Goal: Task Accomplishment & Management: Manage account settings

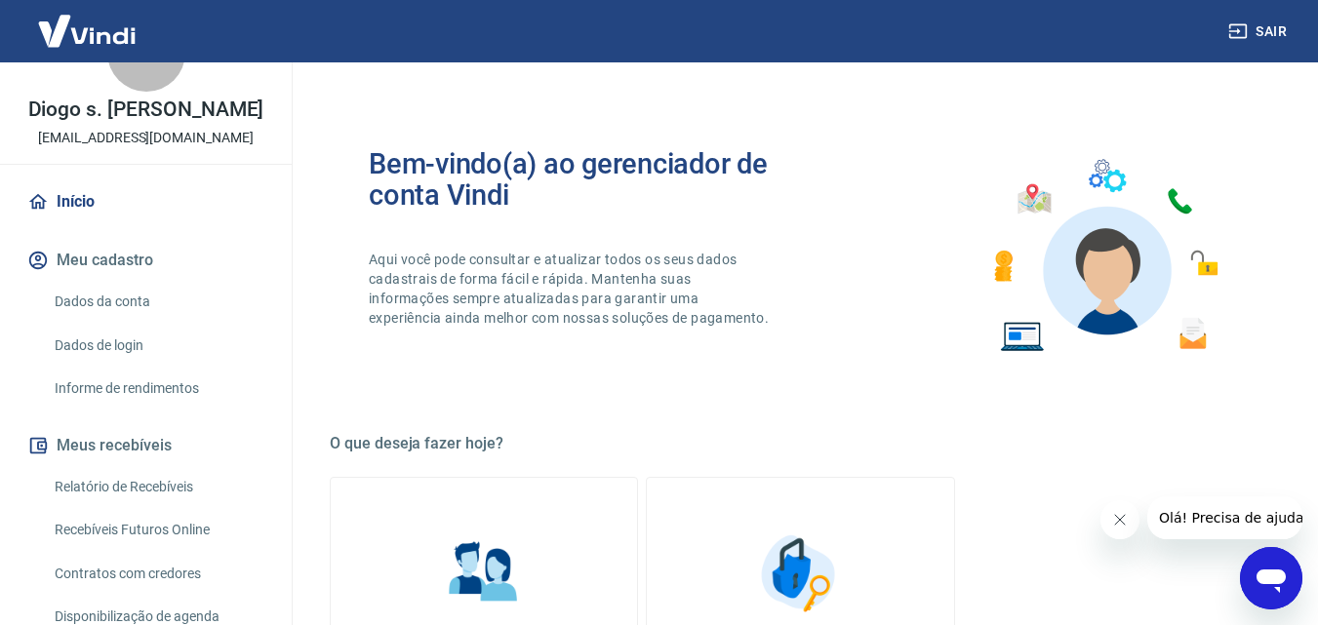
scroll to position [98, 0]
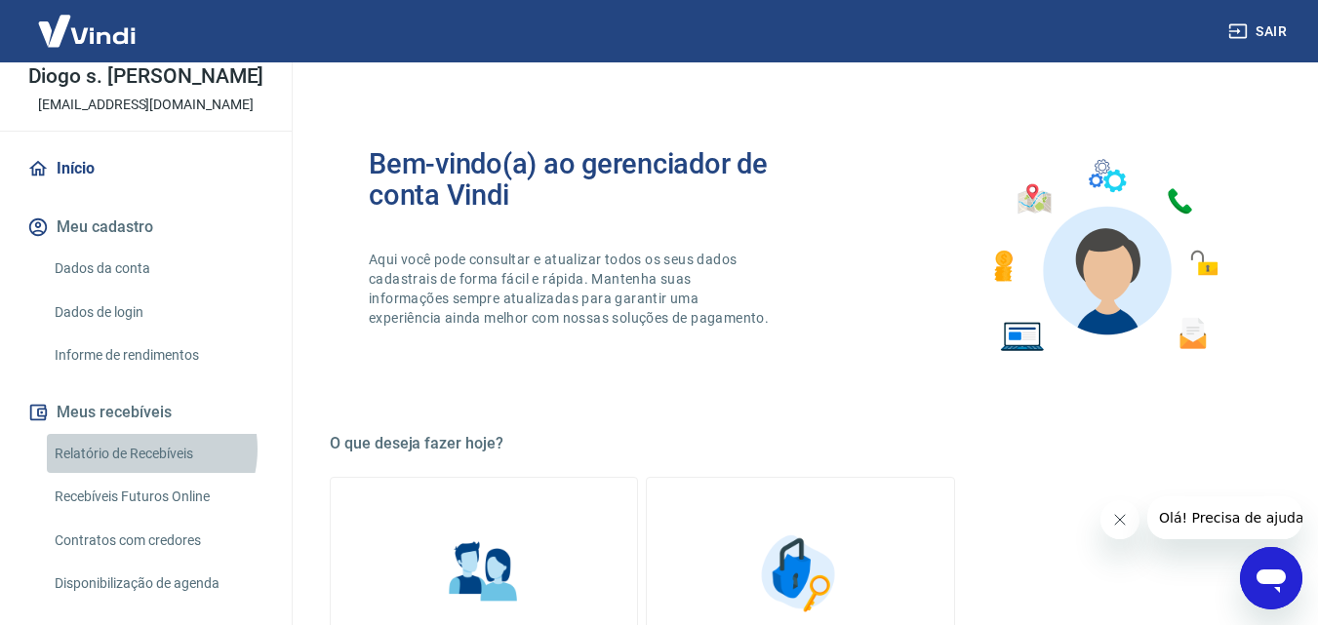
click at [139, 449] on link "Relatório de Recebíveis" at bounding box center [157, 454] width 221 height 40
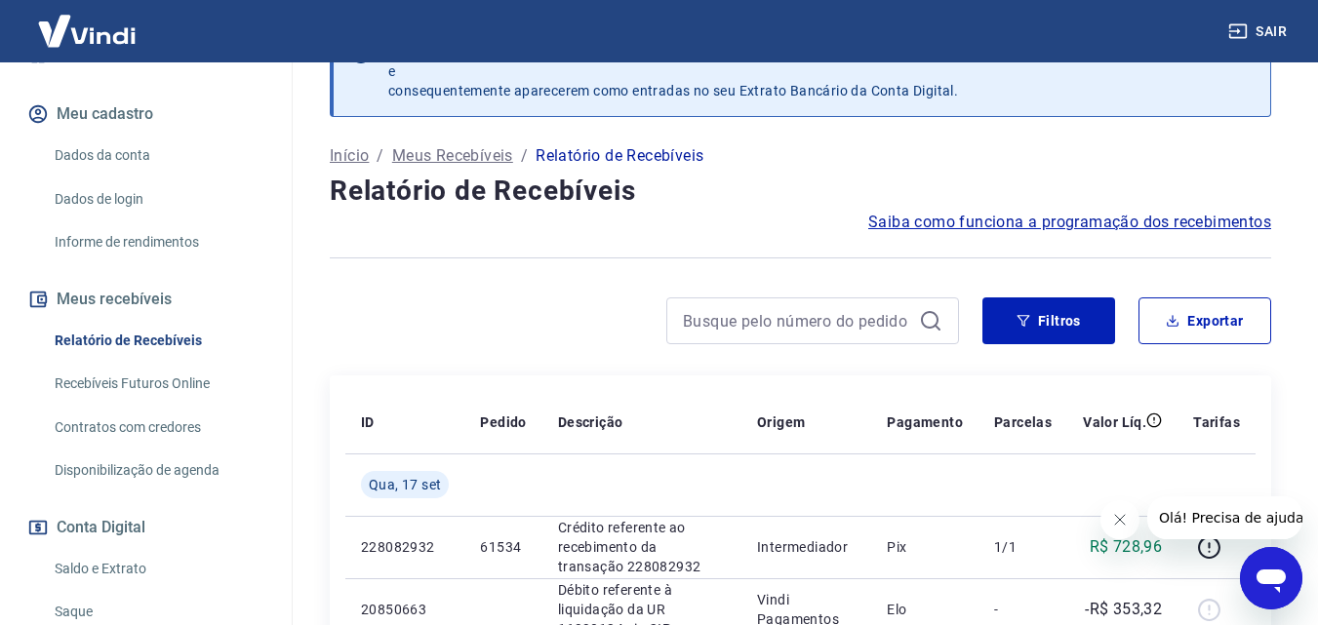
scroll to position [390, 0]
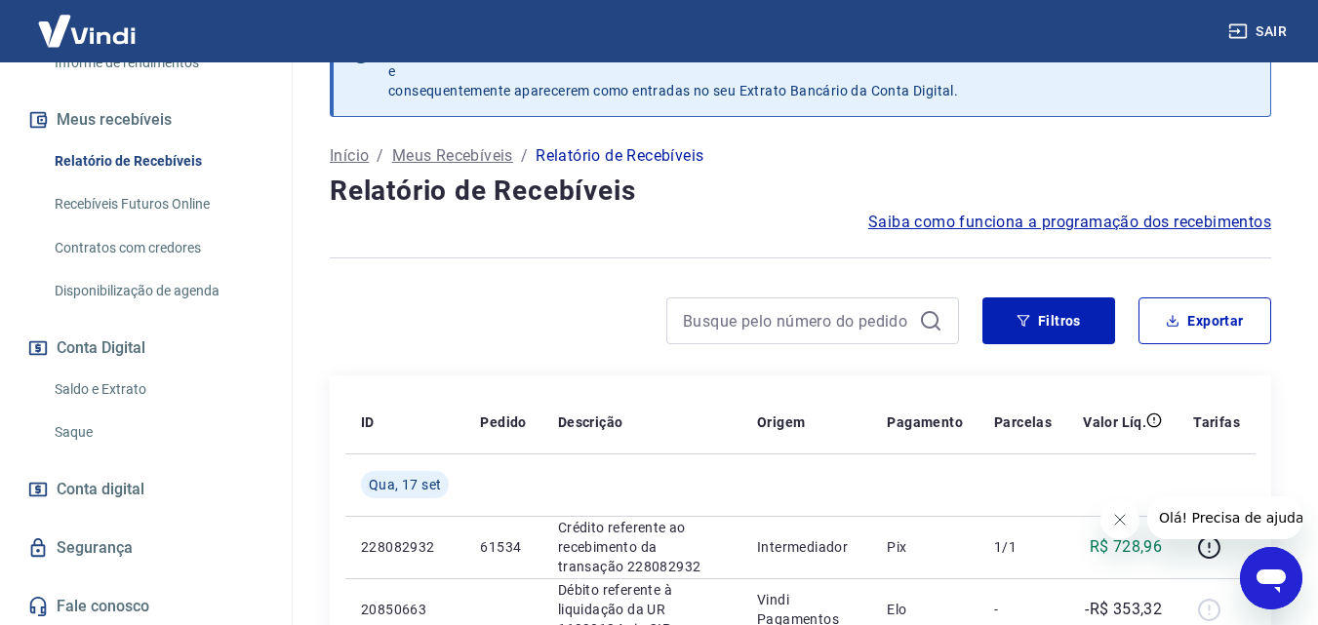
click at [127, 435] on link "Saque" at bounding box center [157, 433] width 221 height 40
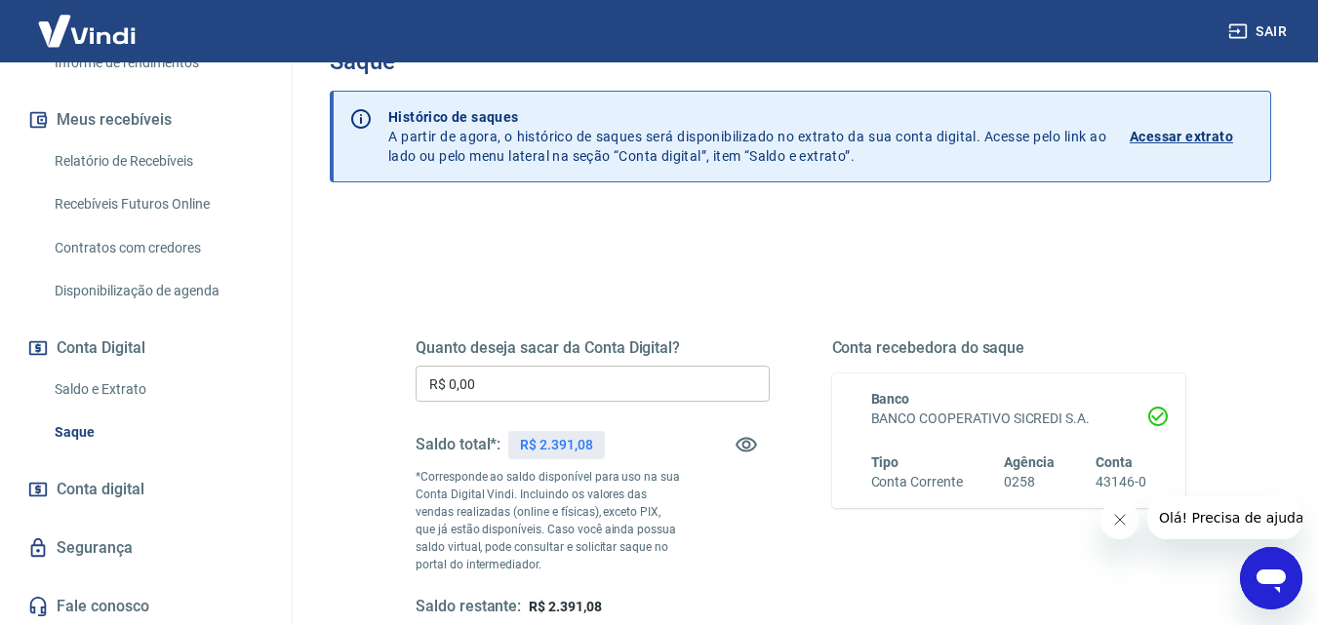
scroll to position [98, 0]
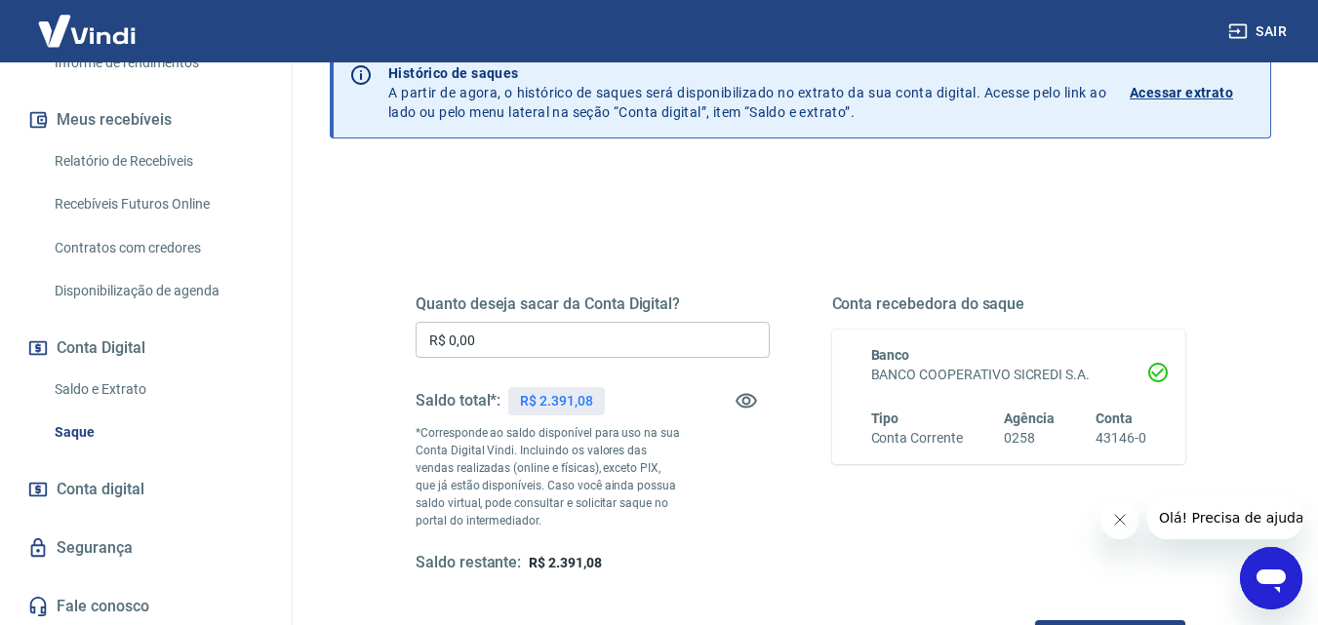
click at [638, 335] on input "R$ 0,00" at bounding box center [592, 340] width 354 height 36
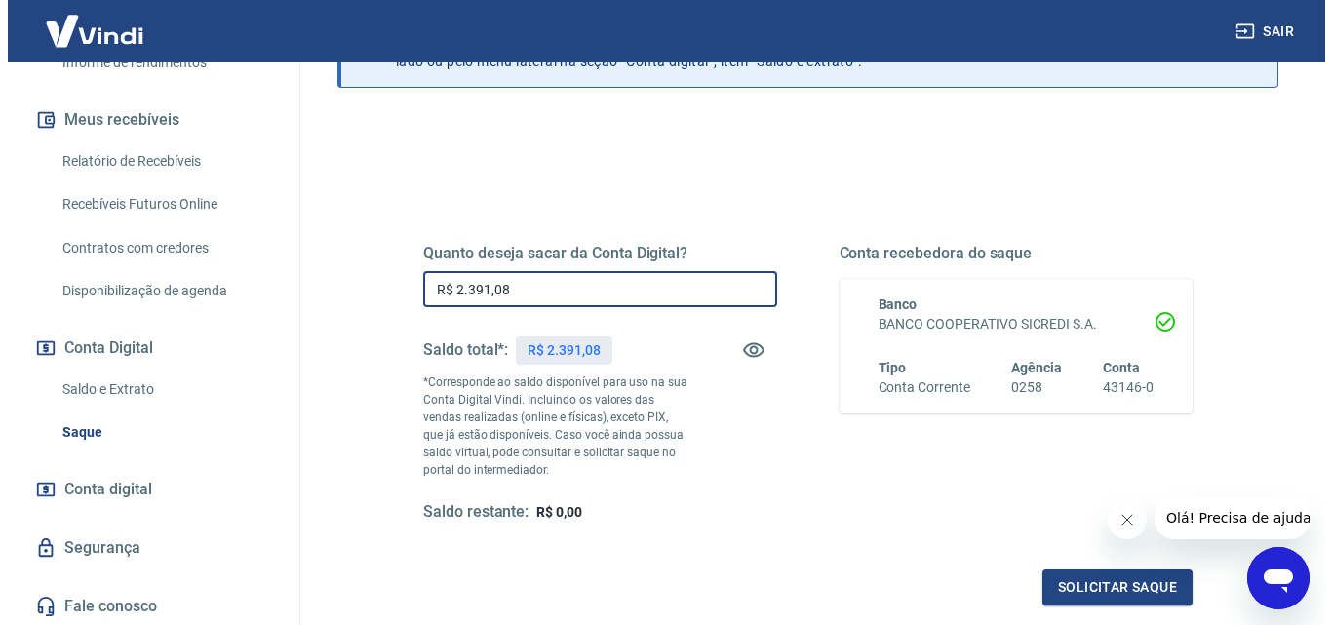
scroll to position [195, 0]
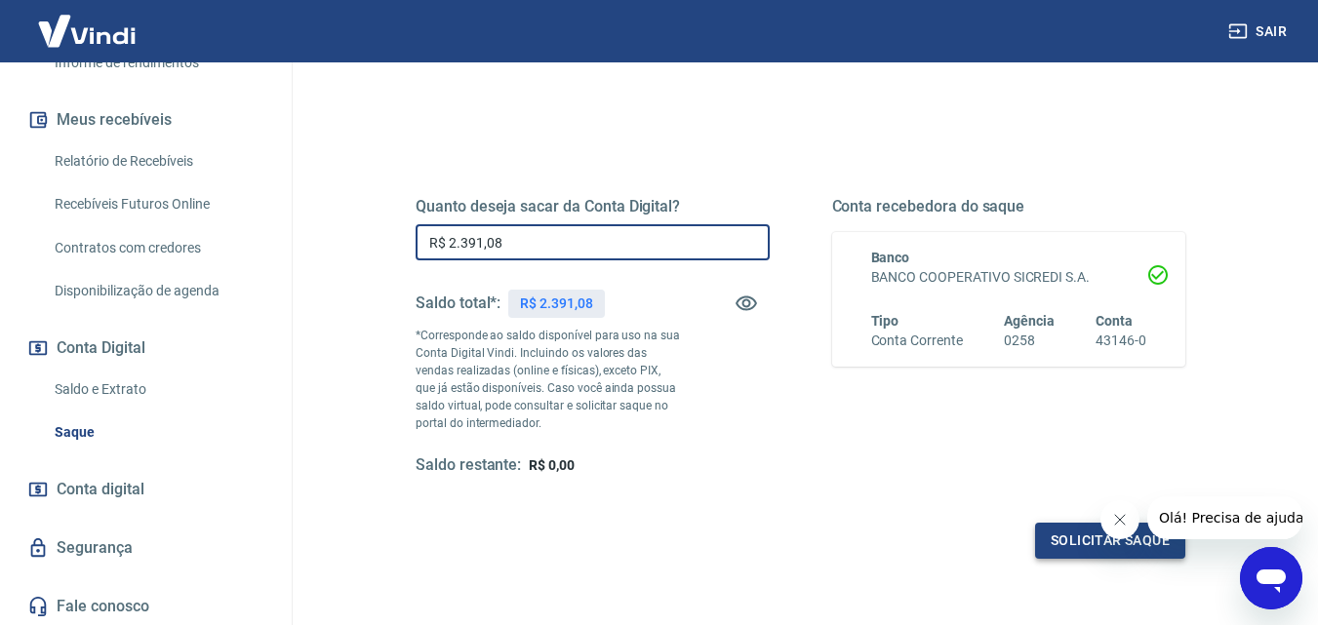
type input "R$ 2.391,08"
click at [1079, 534] on button "Solicitar saque" at bounding box center [1110, 541] width 150 height 36
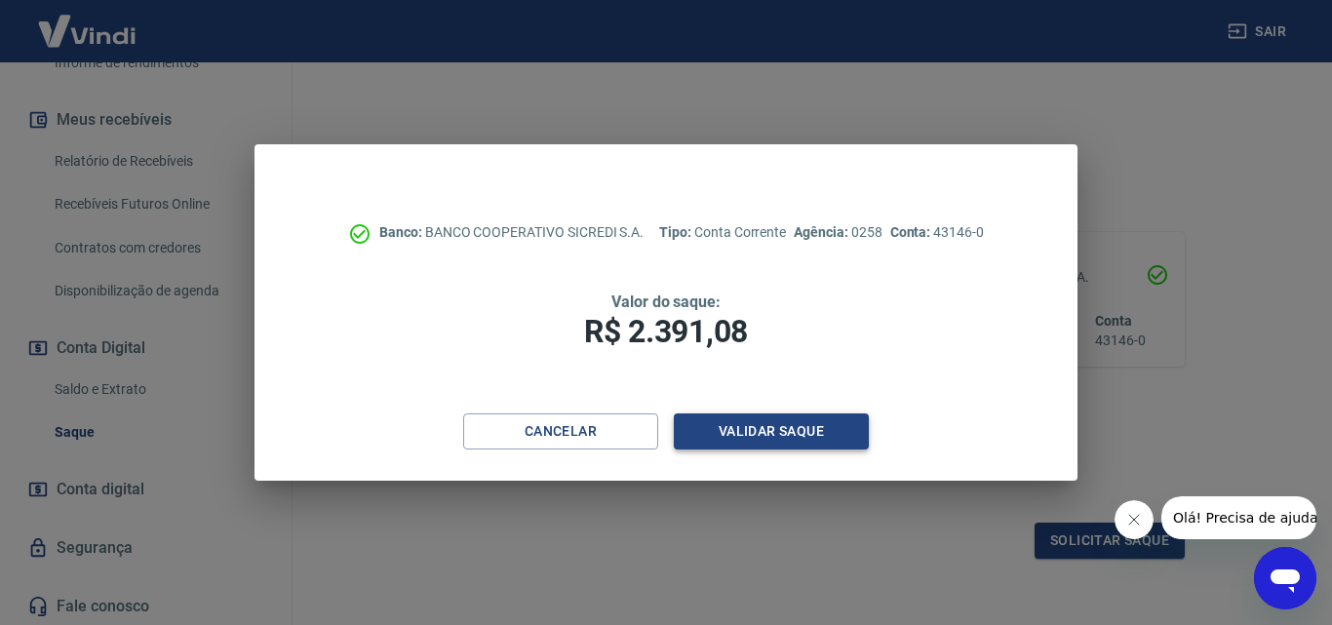
click at [759, 436] on button "Validar saque" at bounding box center [771, 432] width 195 height 36
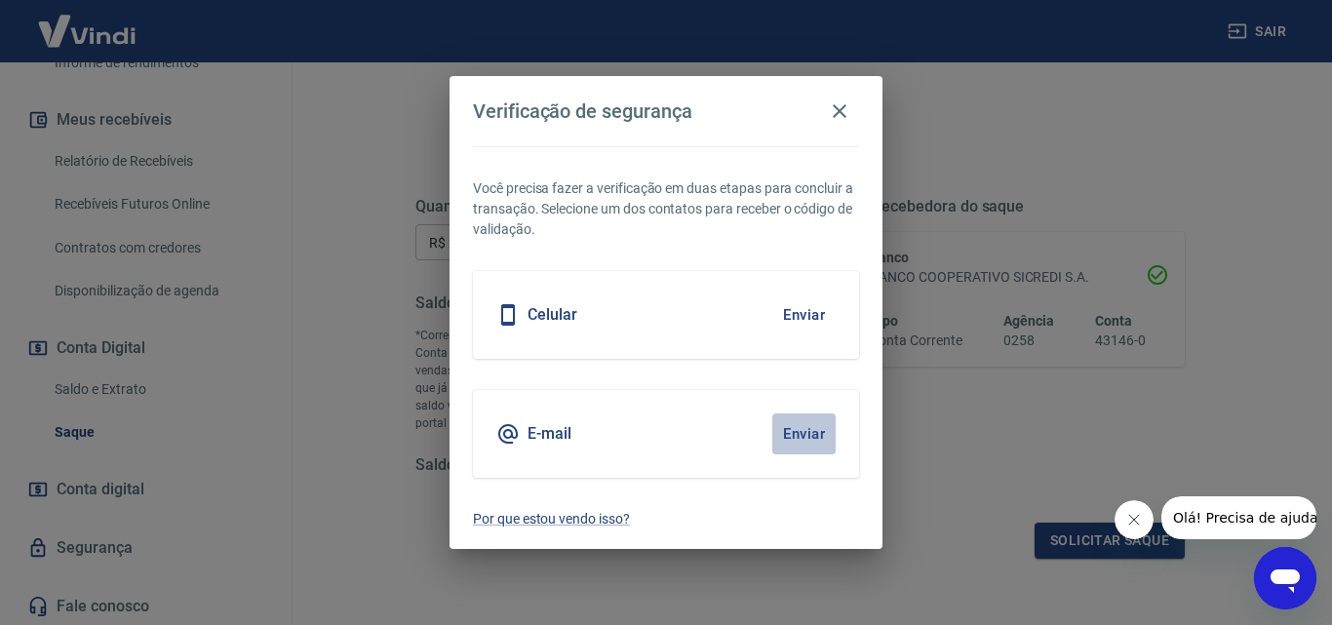
click at [805, 427] on button "Enviar" at bounding box center [803, 434] width 63 height 41
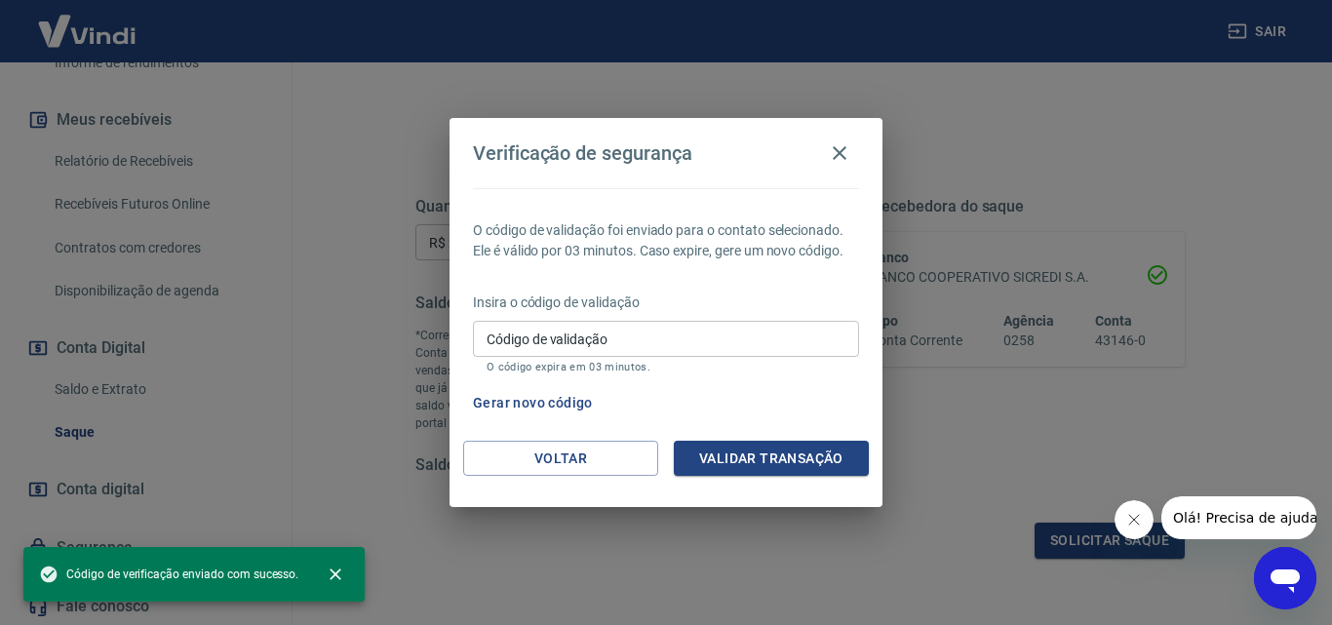
click at [812, 338] on input "Código de validação" at bounding box center [666, 339] width 386 height 36
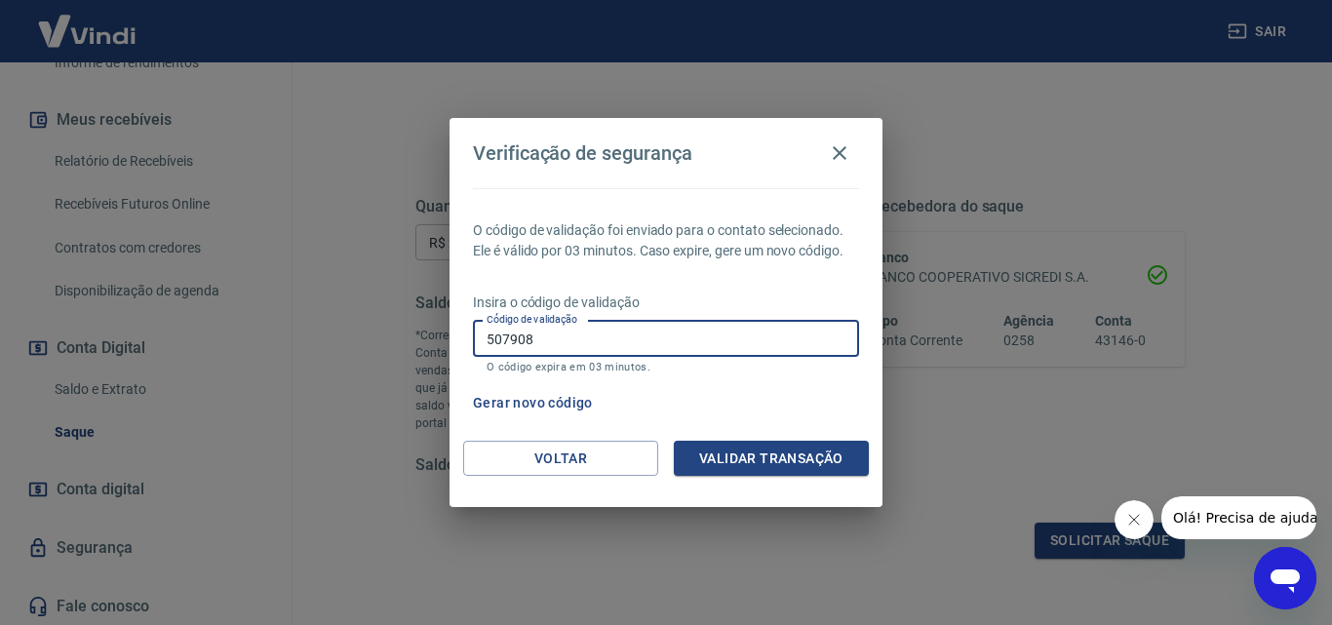
type input "507908"
click at [820, 449] on button "Validar transação" at bounding box center [771, 459] width 195 height 36
click at [720, 336] on input "507908" at bounding box center [666, 339] width 386 height 36
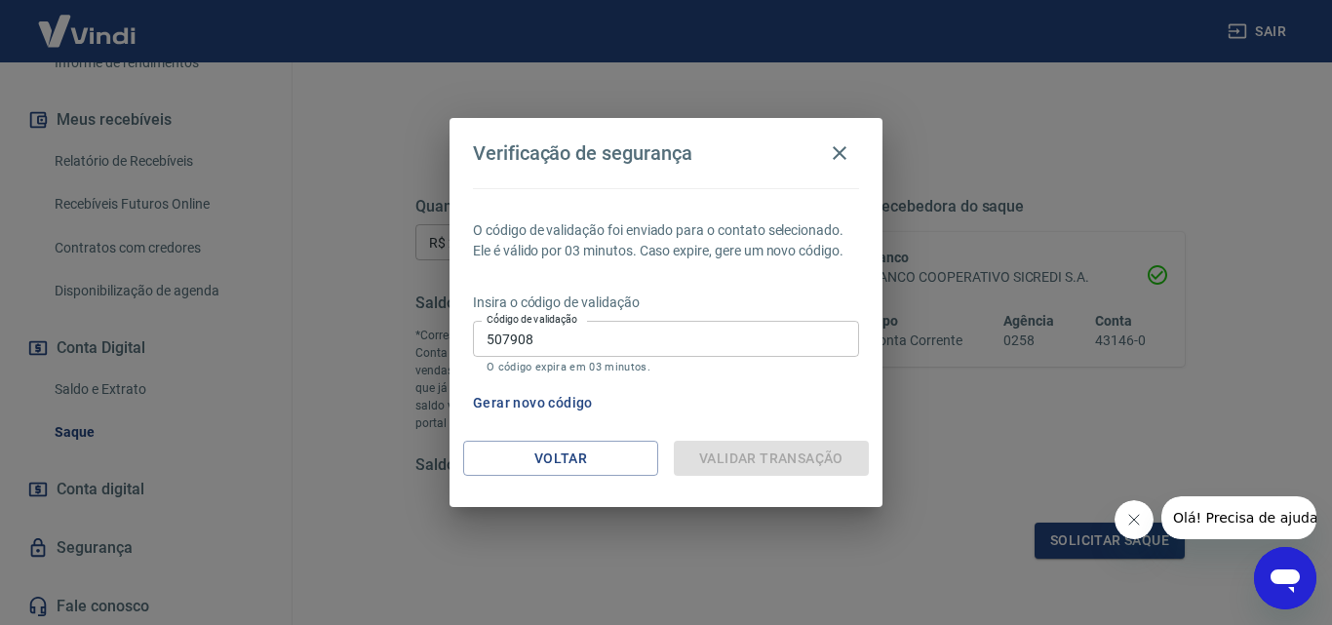
click at [784, 459] on div "Validar transação" at bounding box center [771, 459] width 195 height 36
click at [615, 459] on button "Voltar" at bounding box center [560, 459] width 195 height 36
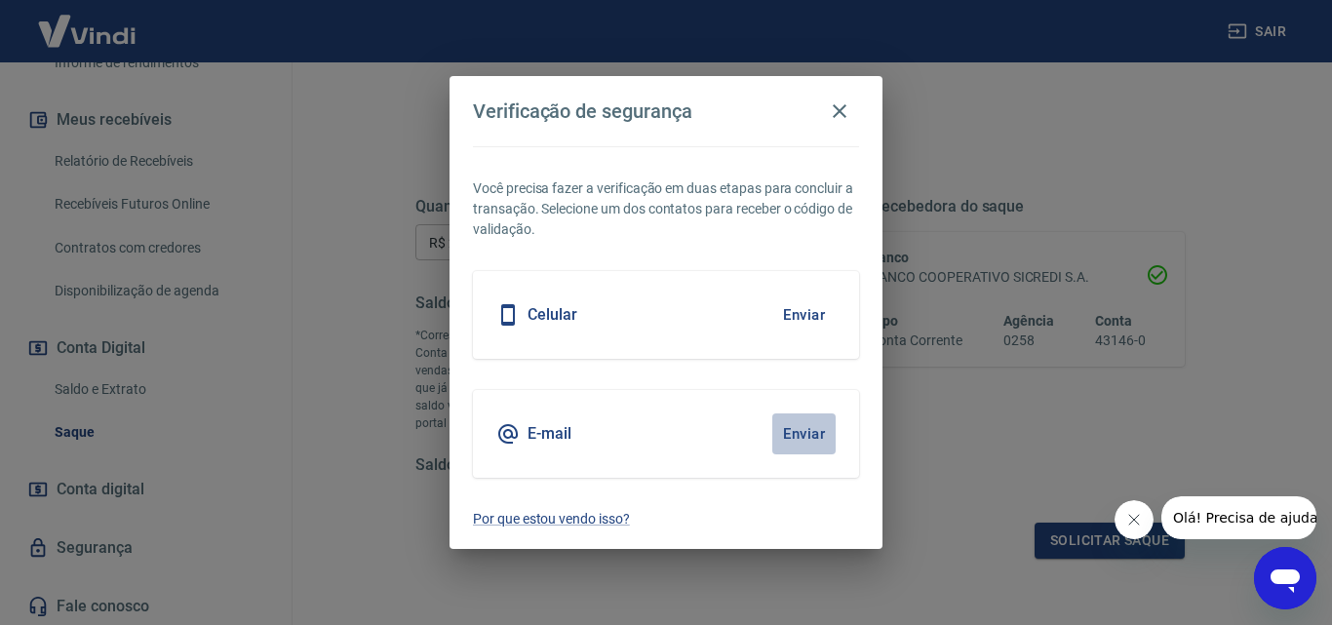
click at [811, 425] on button "Enviar" at bounding box center [803, 434] width 63 height 41
click at [811, 429] on button "Enviar" at bounding box center [803, 434] width 63 height 41
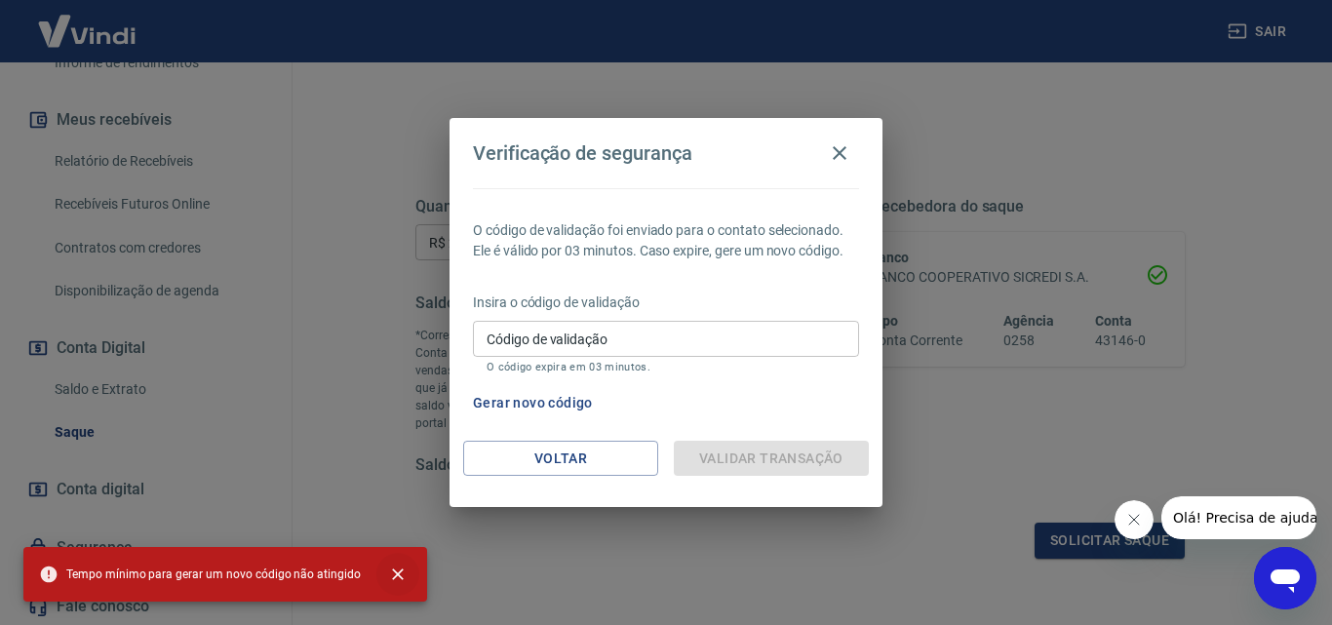
click at [388, 569] on icon "close" at bounding box center [398, 575] width 20 height 20
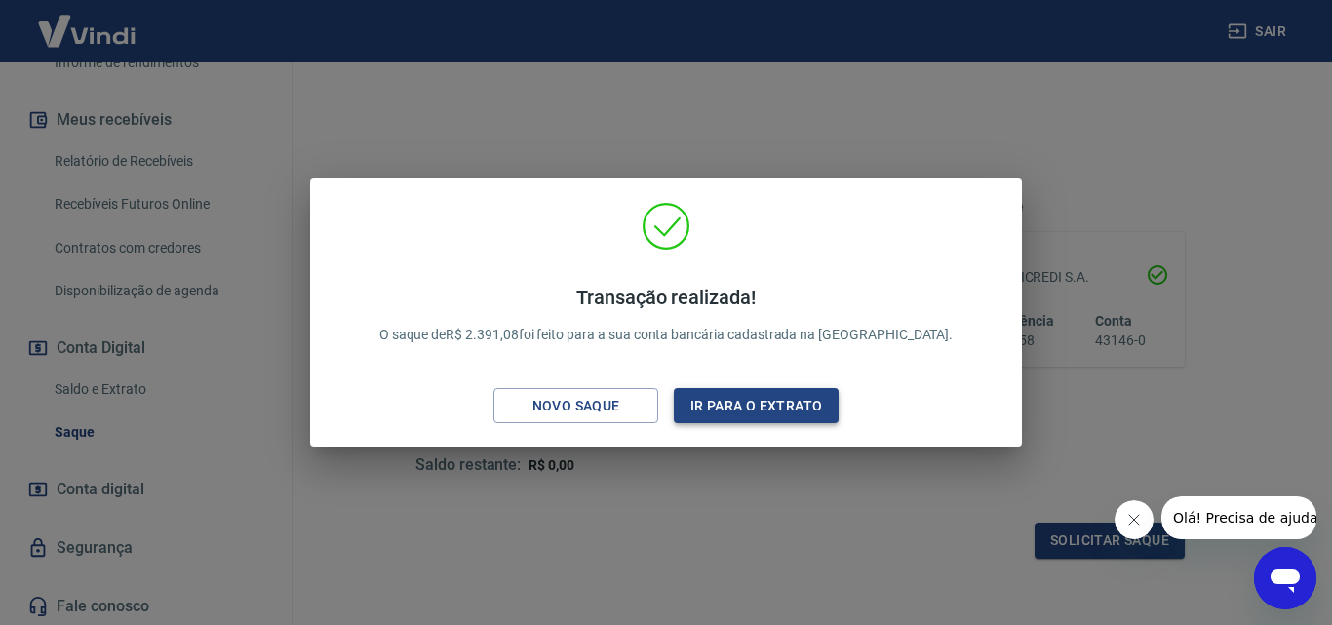
click at [759, 399] on button "Ir para o extrato" at bounding box center [756, 406] width 165 height 36
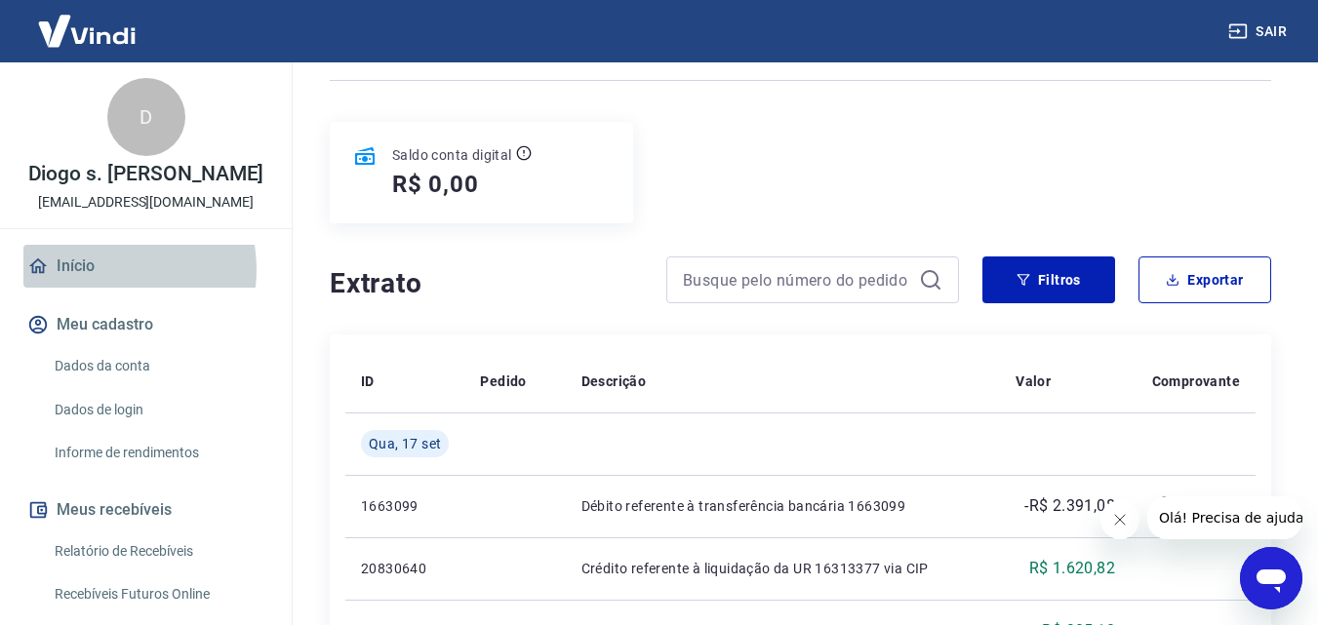
drag, startPoint x: 101, startPoint y: 269, endPoint x: 125, endPoint y: 284, distance: 27.6
click at [100, 269] on link "Início" at bounding box center [145, 266] width 245 height 43
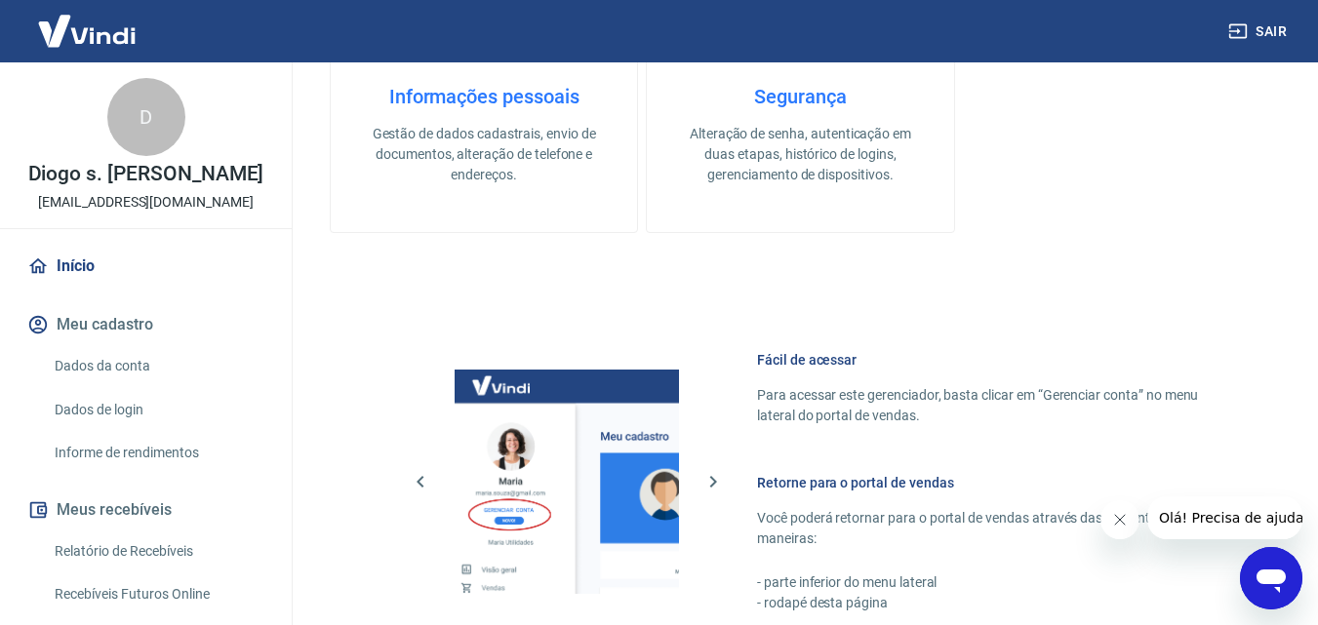
scroll to position [968, 0]
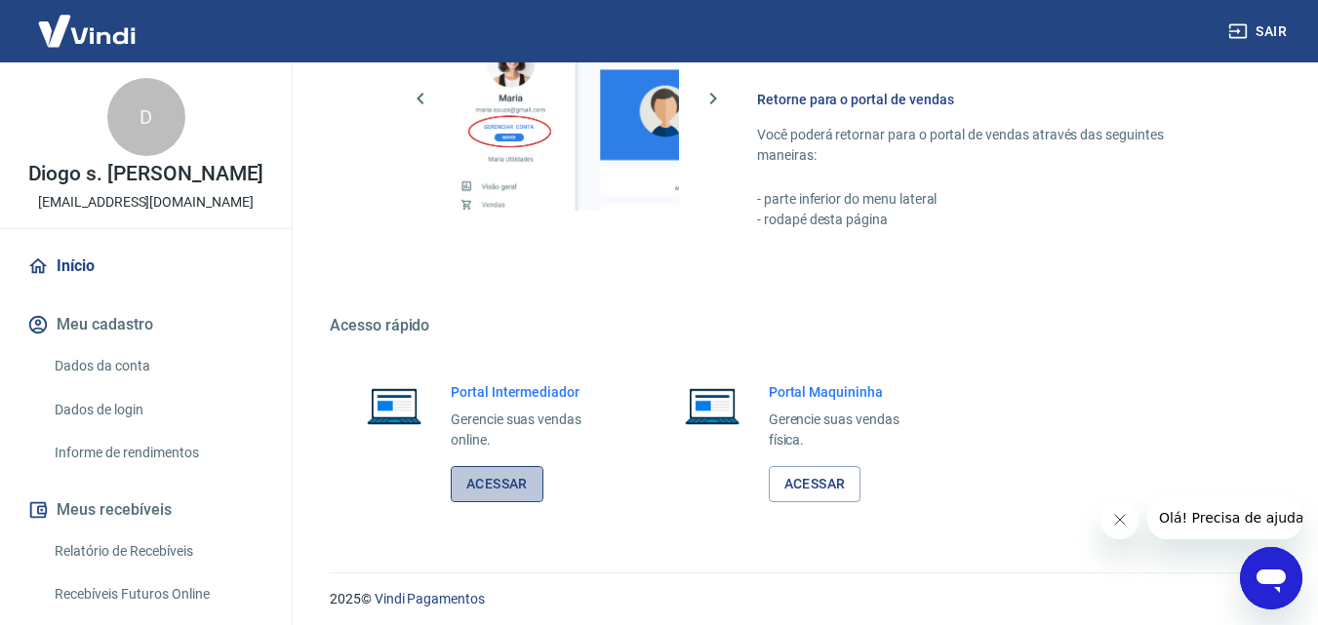
click at [471, 481] on link "Acessar" at bounding box center [497, 484] width 93 height 36
